Goal: Task Accomplishment & Management: Use online tool/utility

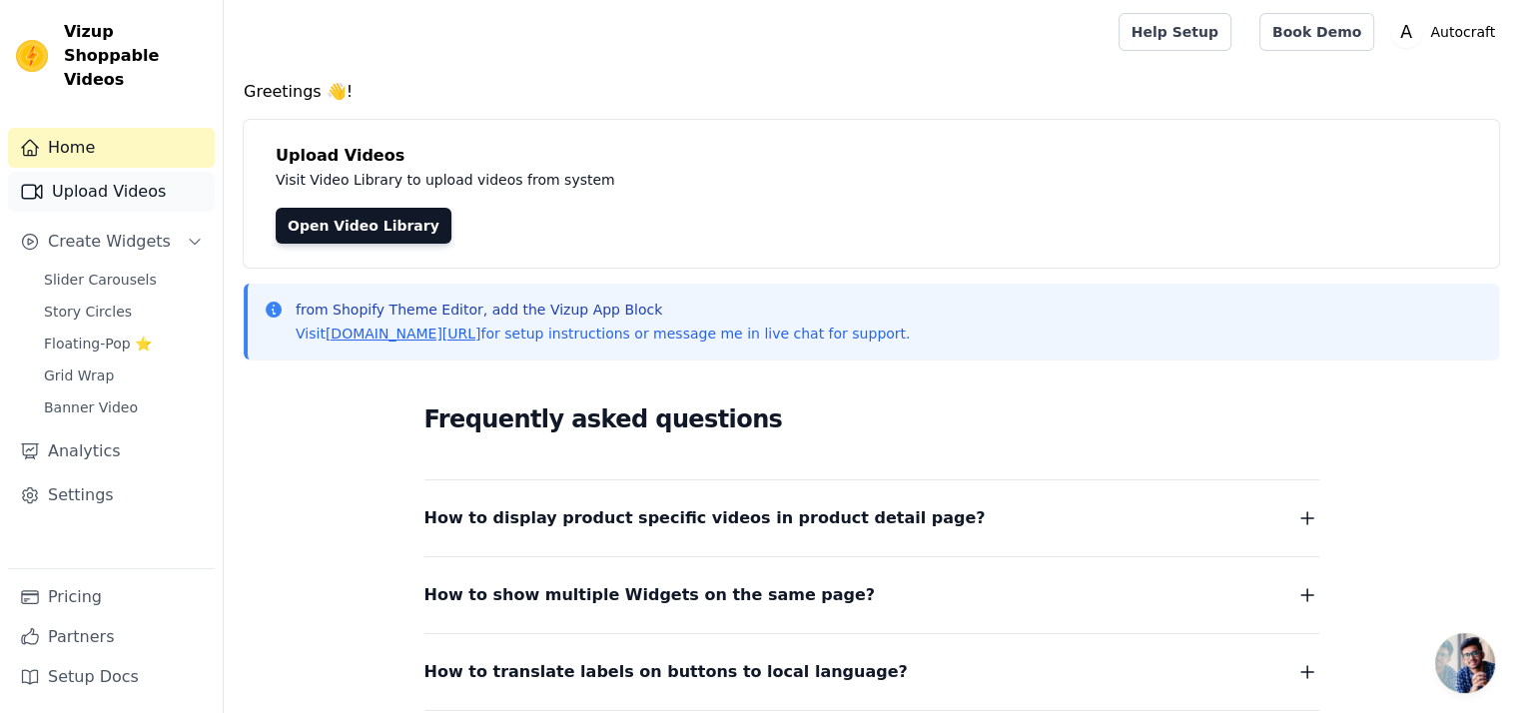
click at [117, 172] on link "Upload Videos" at bounding box center [111, 192] width 207 height 40
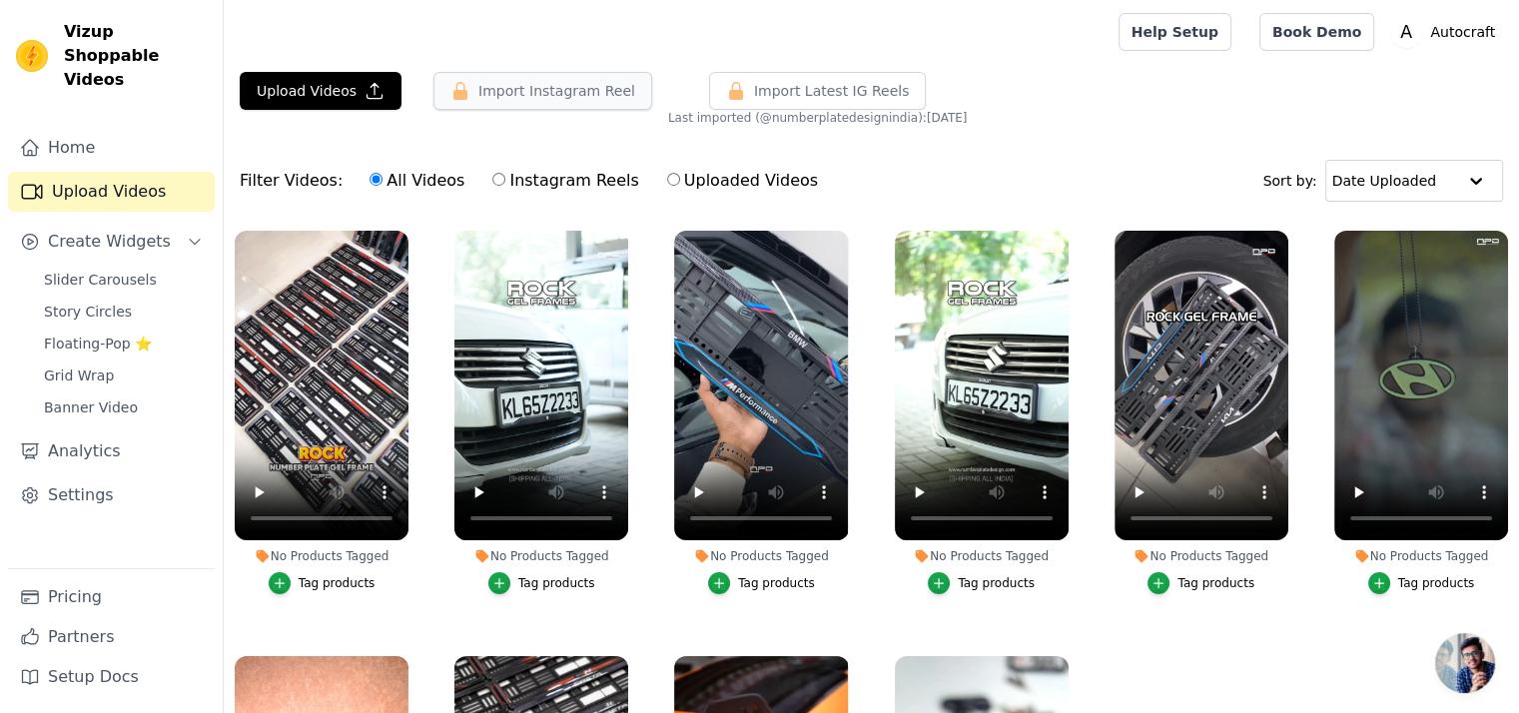
click at [517, 93] on button "Import Instagram Reel" at bounding box center [543, 91] width 219 height 38
click at [519, 92] on button "Import Instagram Reel" at bounding box center [543, 91] width 219 height 38
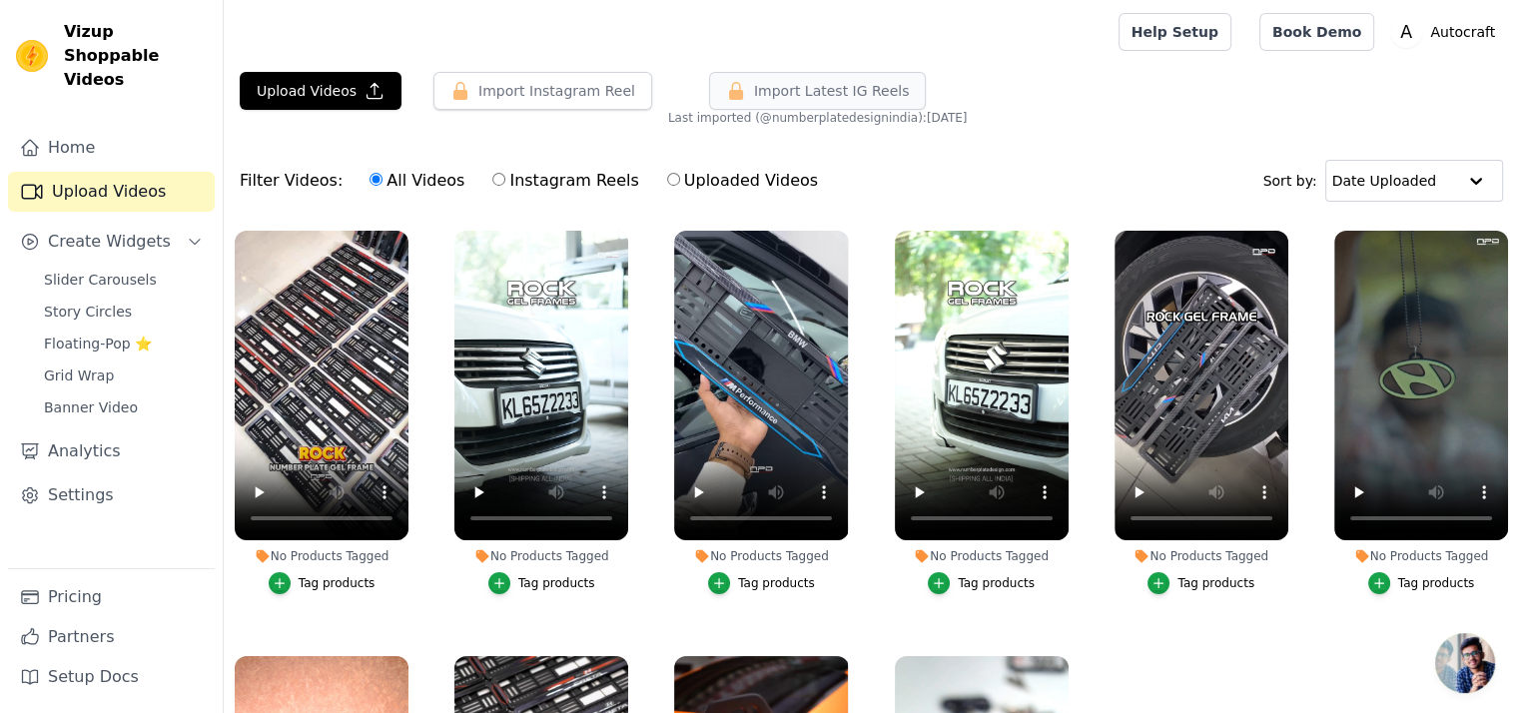
click at [851, 100] on span "Import Latest IG Reels" at bounding box center [832, 91] width 156 height 20
click at [344, 87] on button "Upload Videos" at bounding box center [321, 91] width 162 height 38
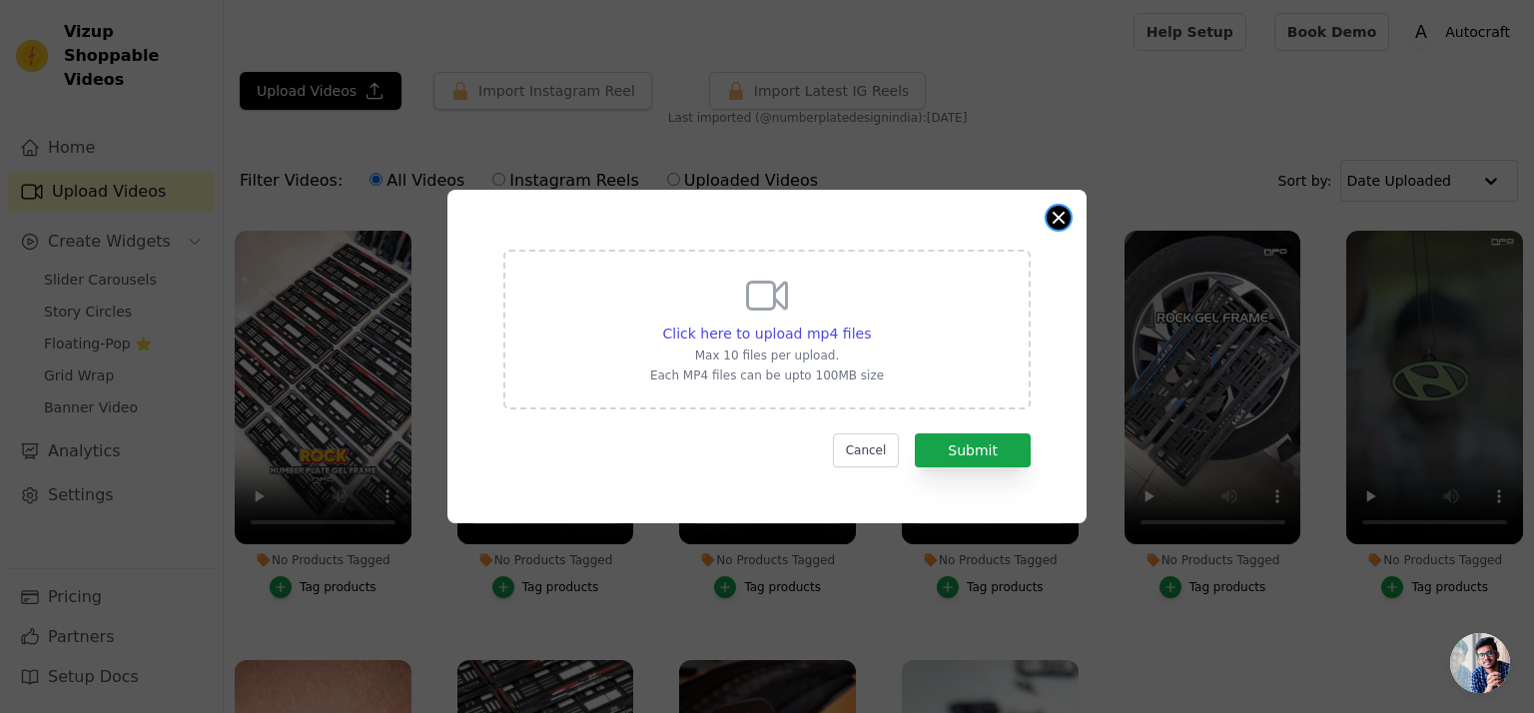
click at [1057, 214] on button "Close modal" at bounding box center [1059, 218] width 24 height 24
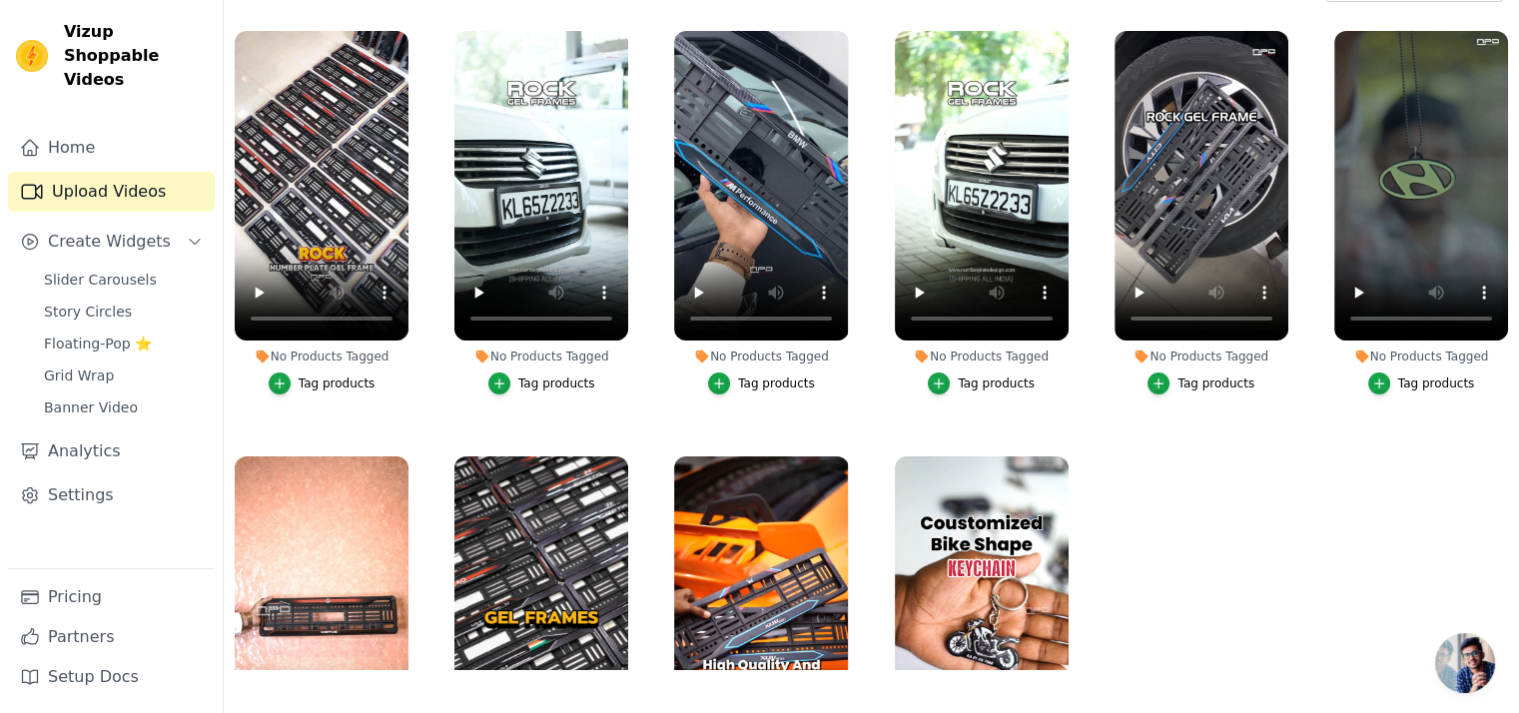
scroll to position [203, 0]
